Goal: Information Seeking & Learning: Learn about a topic

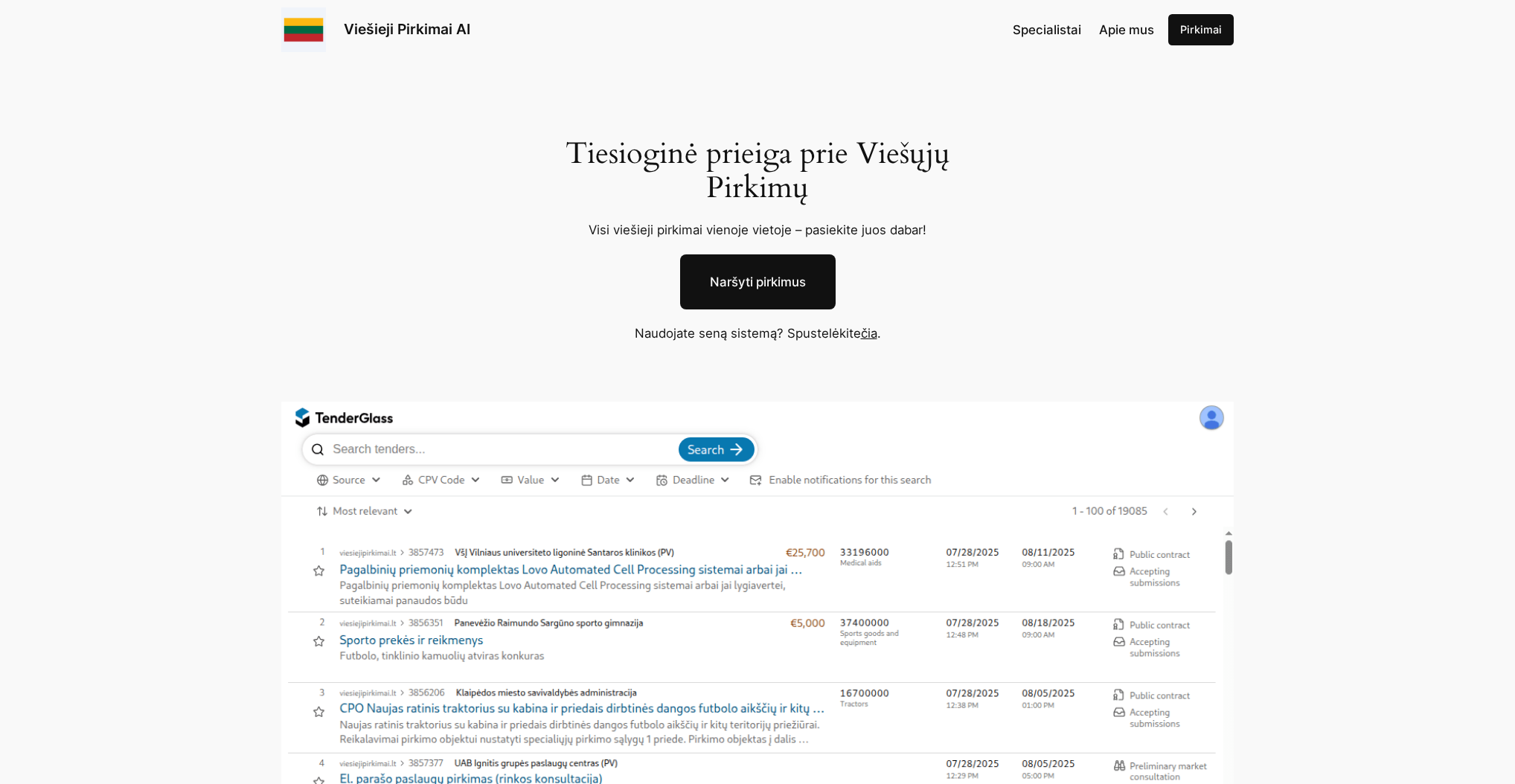
click at [797, 265] on link "Naršyti pirkimus" at bounding box center [758, 282] width 155 height 55
click at [869, 336] on link "čia" at bounding box center [869, 333] width 17 height 15
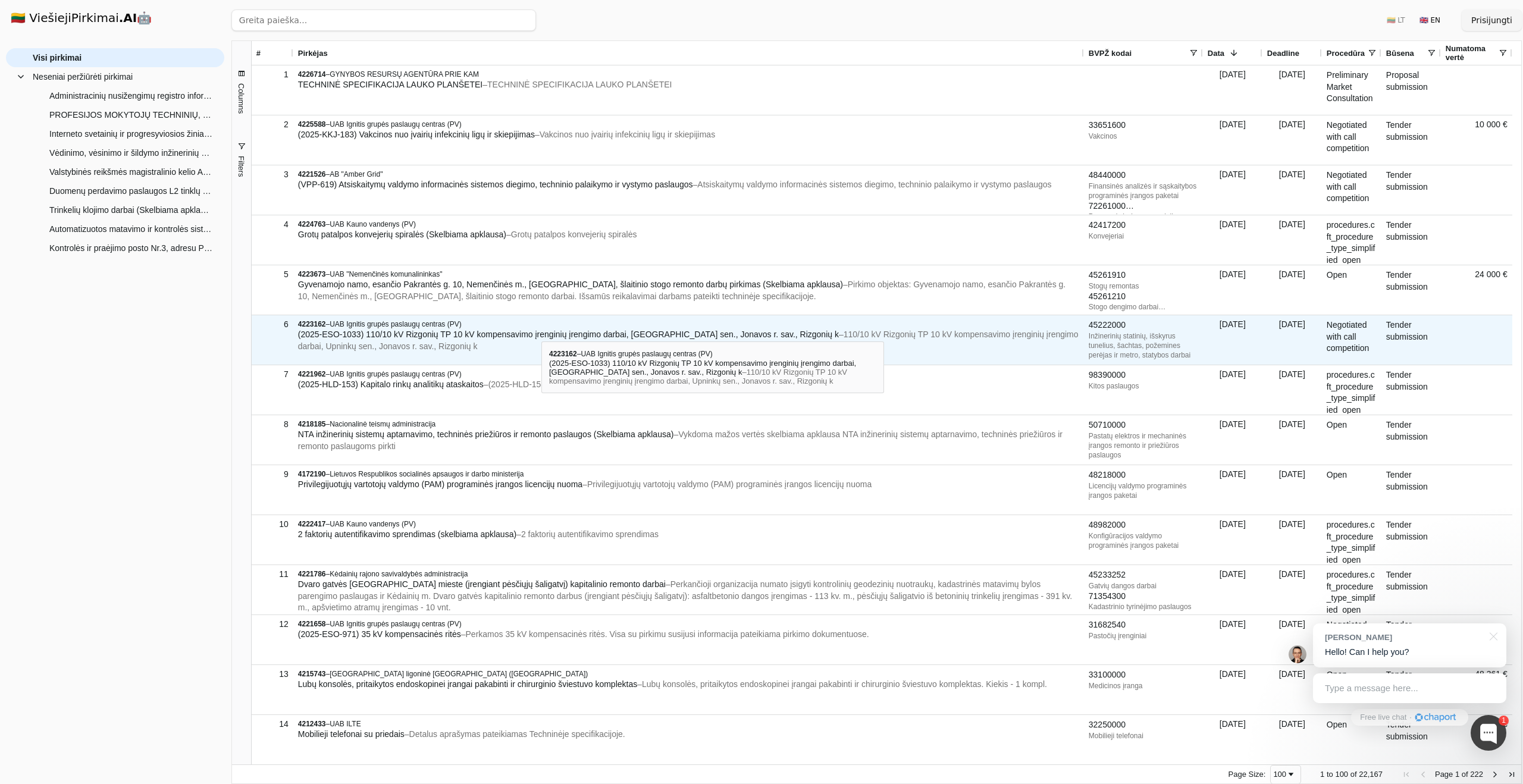
click at [541, 331] on span "(2025-ESO-1033) 110/10 kV Rizgonių TP 10 kV kompensavimo įrenginių įrengimo dar…" at bounding box center [569, 334] width 541 height 9
